Goal: Transaction & Acquisition: Book appointment/travel/reservation

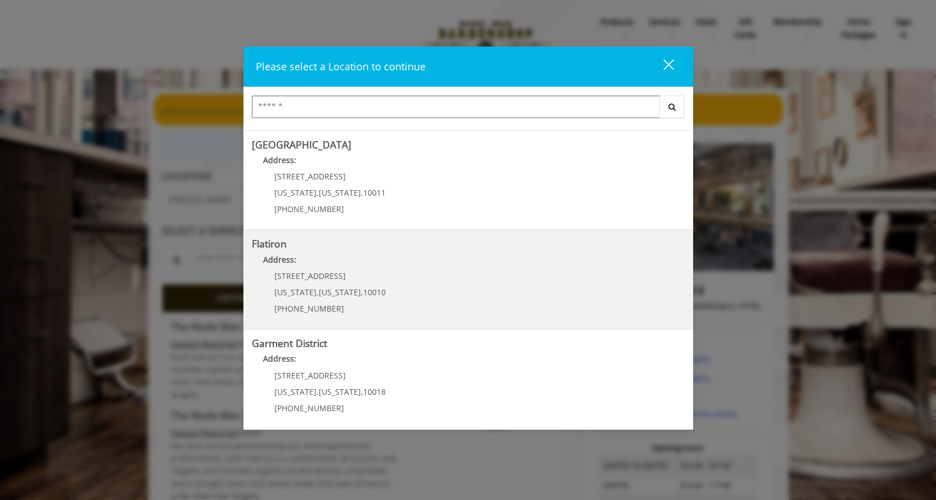
scroll to position [197, 0]
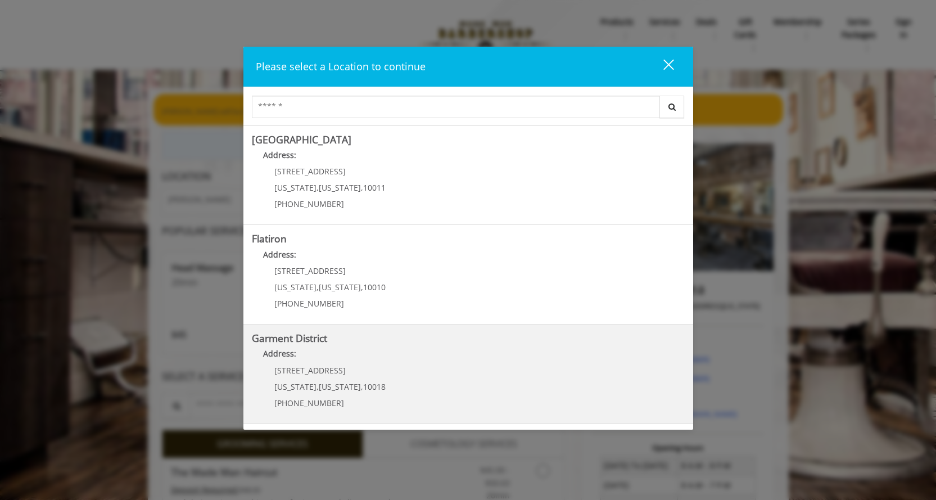
click at [338, 356] on District "Address:" at bounding box center [468, 356] width 433 height 18
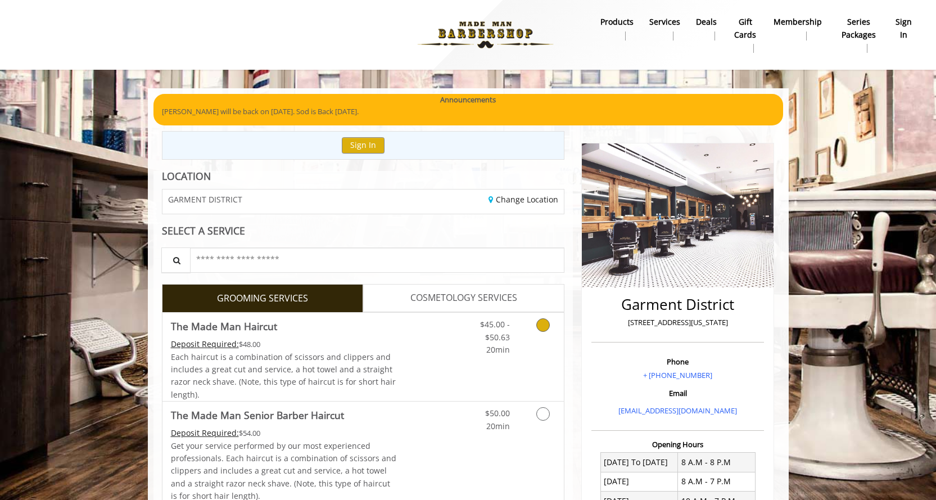
click at [427, 318] on link "Discounted Price" at bounding box center [429, 356] width 67 height 88
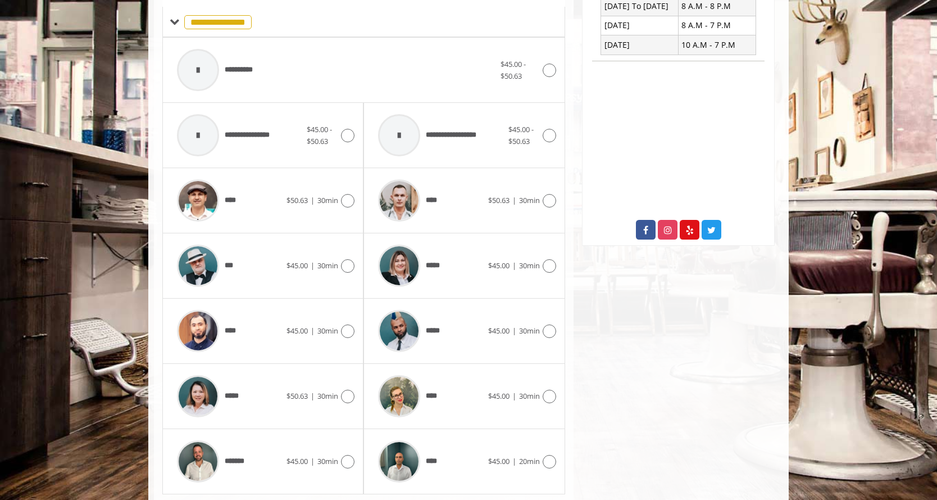
scroll to position [469, 0]
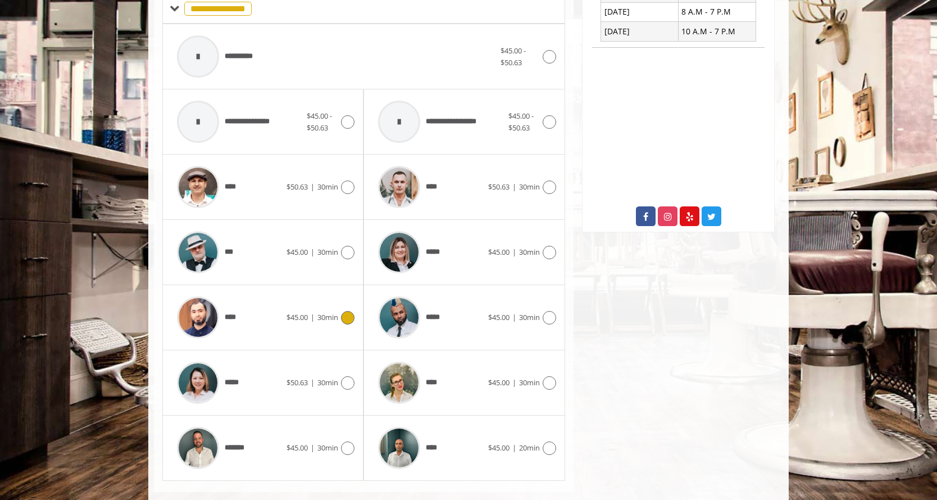
click at [280, 307] on div "****" at bounding box center [228, 317] width 115 height 53
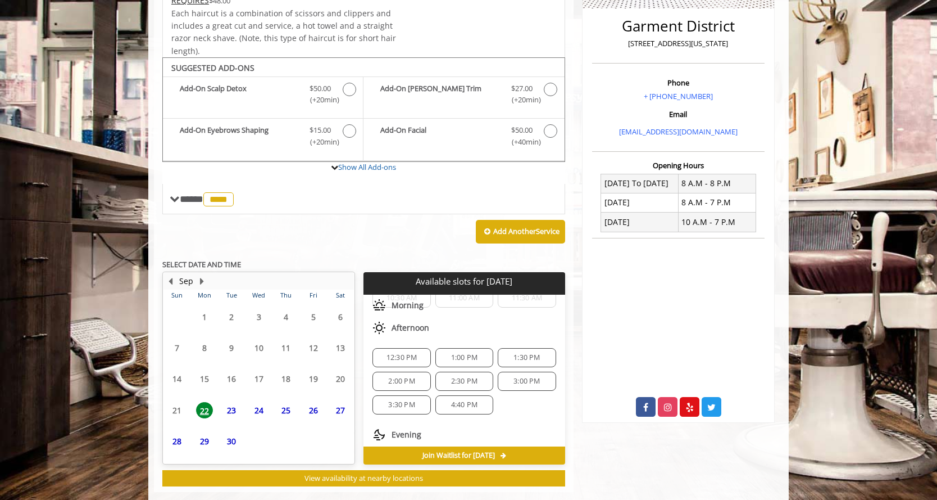
scroll to position [74, 0]
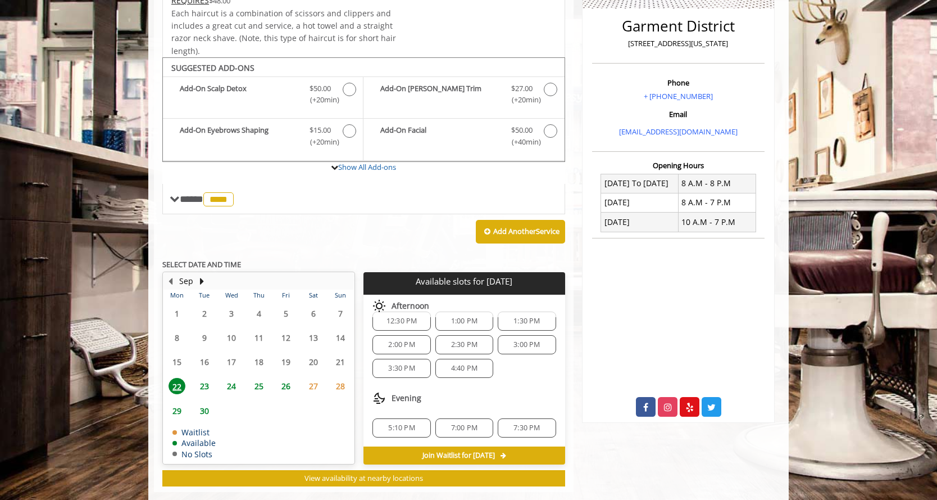
click at [399, 423] on span "5:10 PM" at bounding box center [401, 427] width 26 height 9
